Goal: Task Accomplishment & Management: Use online tool/utility

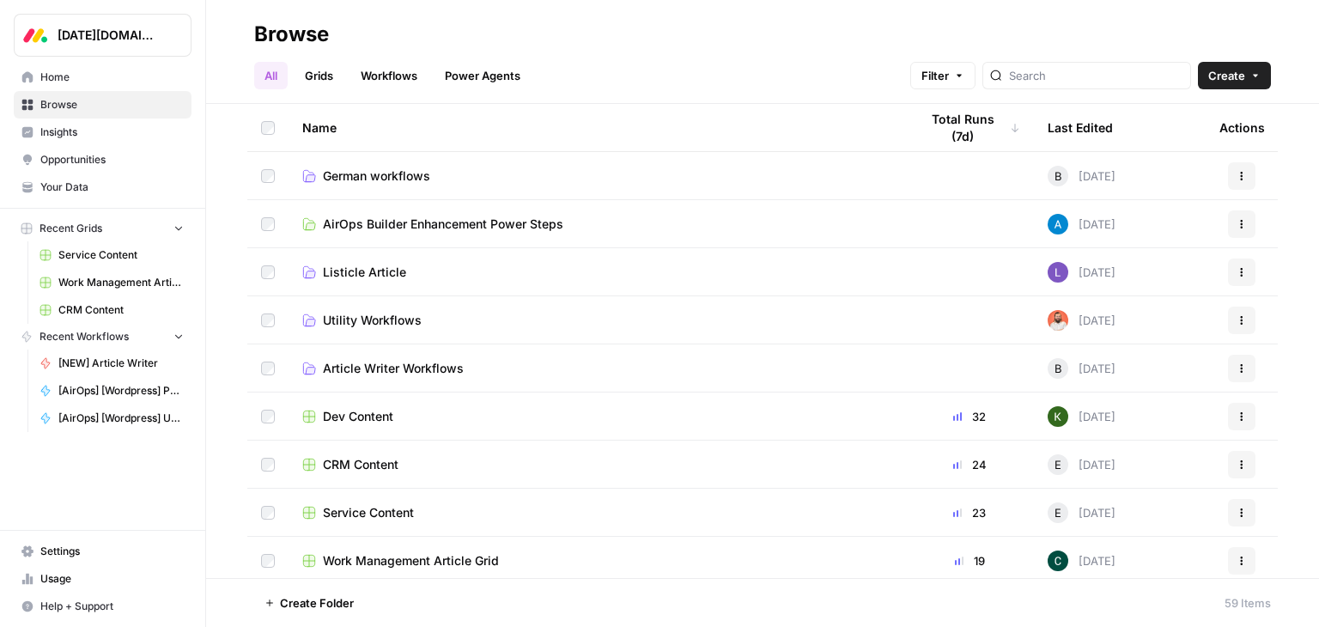
click at [381, 464] on span "CRM Content" at bounding box center [361, 464] width 76 height 17
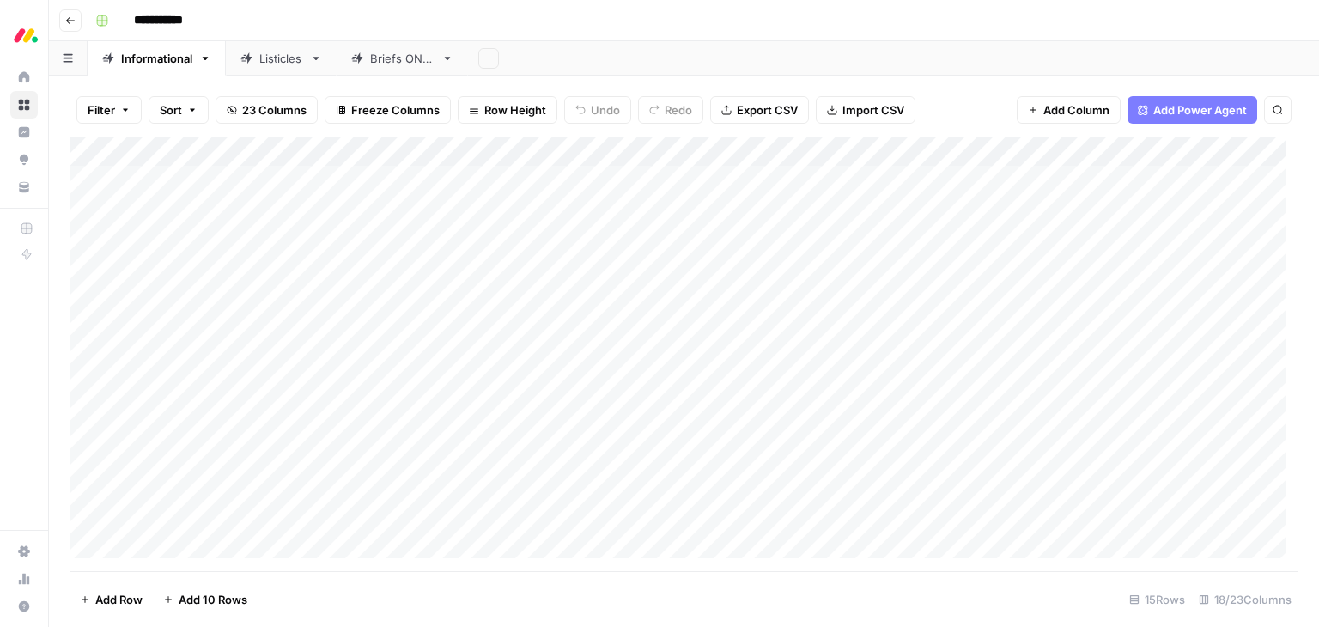
scroll to position [74, 0]
click at [117, 106] on button "Filter" at bounding box center [108, 109] width 65 height 27
click at [961, 72] on div "Add Sheet" at bounding box center [893, 58] width 851 height 34
type input "**********"
click at [277, 66] on div "Listicles" at bounding box center [281, 58] width 44 height 17
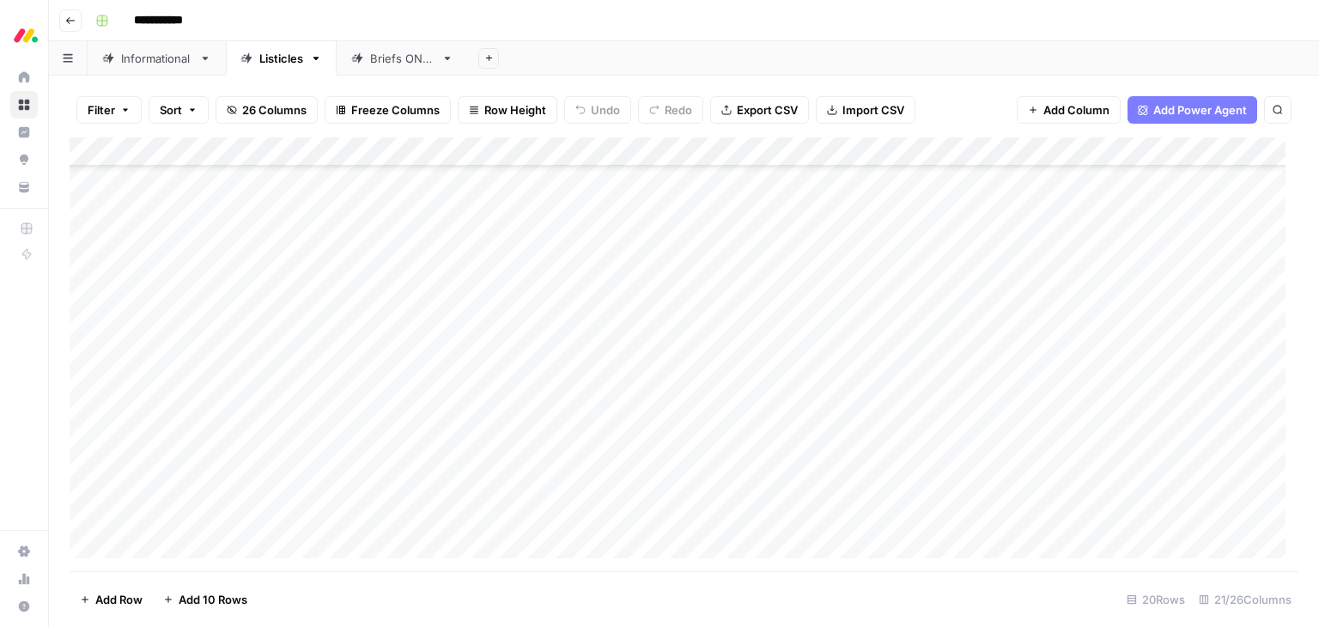
scroll to position [195, 0]
